Goal: Task Accomplishment & Management: Complete application form

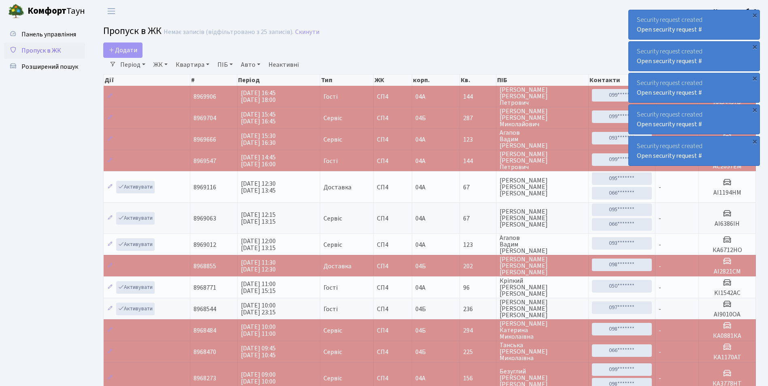
select select "25"
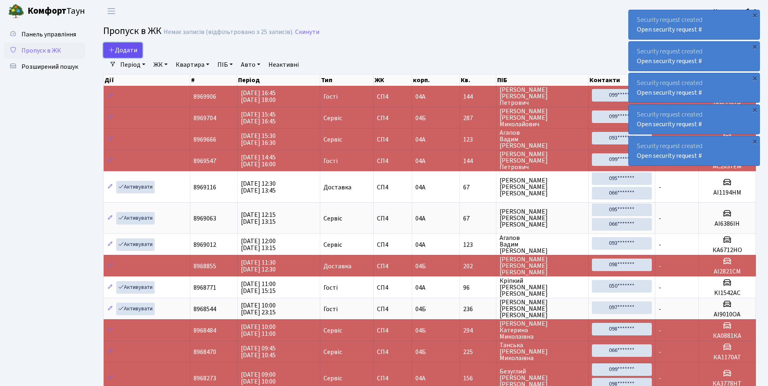
click at [115, 48] on icon at bounding box center [111, 50] width 6 height 6
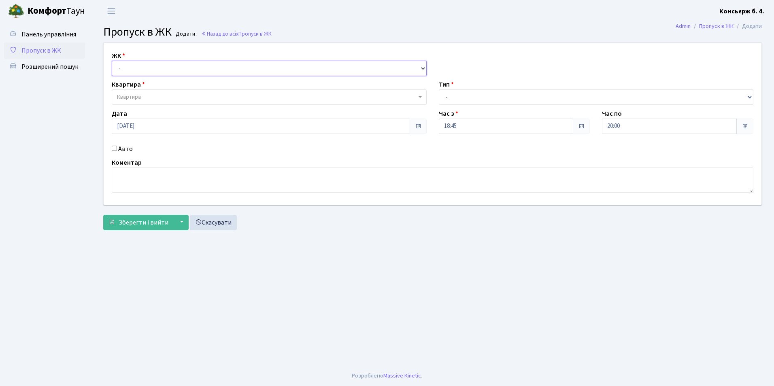
click at [130, 66] on select "- [STREET_ADDRESS]" at bounding box center [269, 68] width 315 height 15
select select "325"
click at [112, 61] on select "- [STREET_ADDRESS]" at bounding box center [269, 68] width 315 height 15
select select
click at [136, 98] on span "Квартира" at bounding box center [129, 97] width 24 height 8
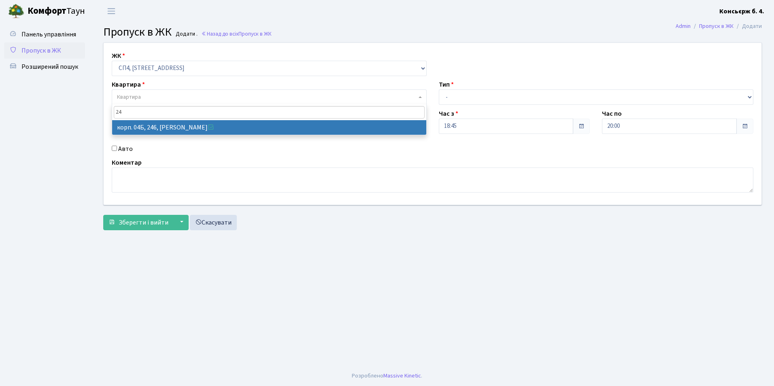
type input "2"
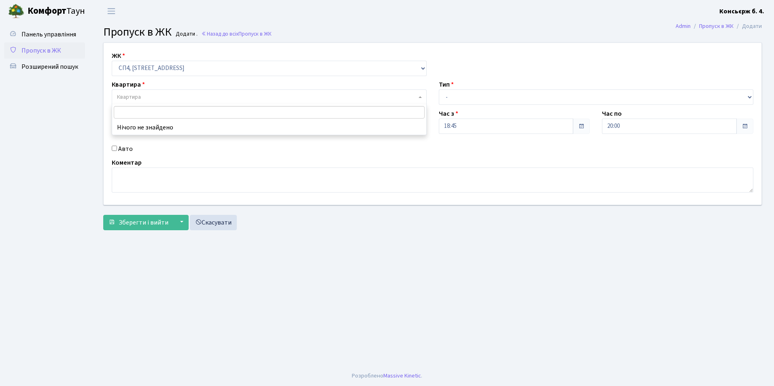
click at [83, 51] on link "Пропуск в ЖК" at bounding box center [44, 50] width 81 height 16
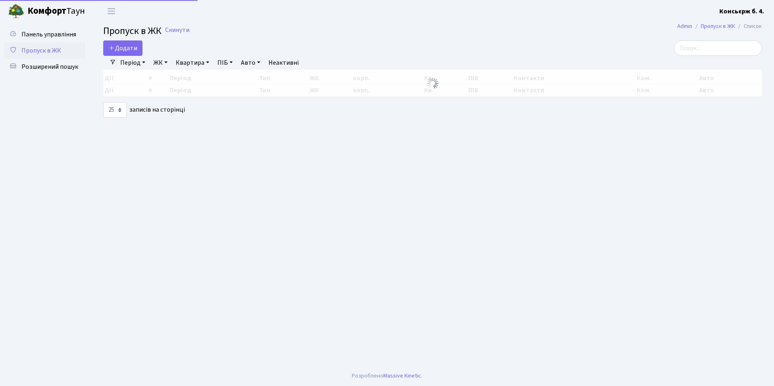
select select "25"
